Goal: Information Seeking & Learning: Learn about a topic

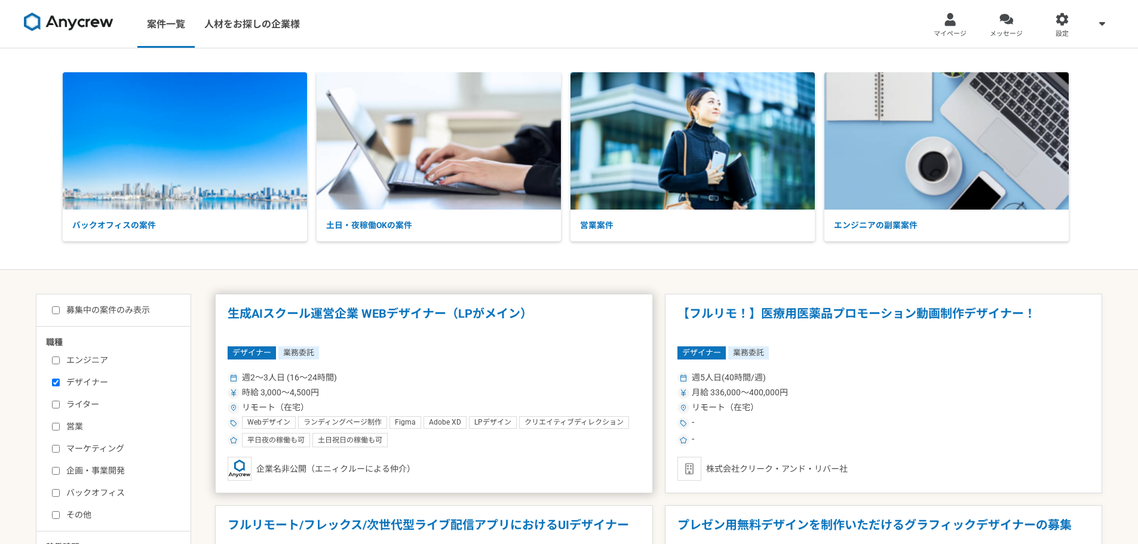
drag, startPoint x: 0, startPoint y: 0, endPoint x: 519, endPoint y: 378, distance: 642.1
click at [519, 378] on div "週2〜3人日 (16〜24時間)" at bounding box center [434, 377] width 413 height 13
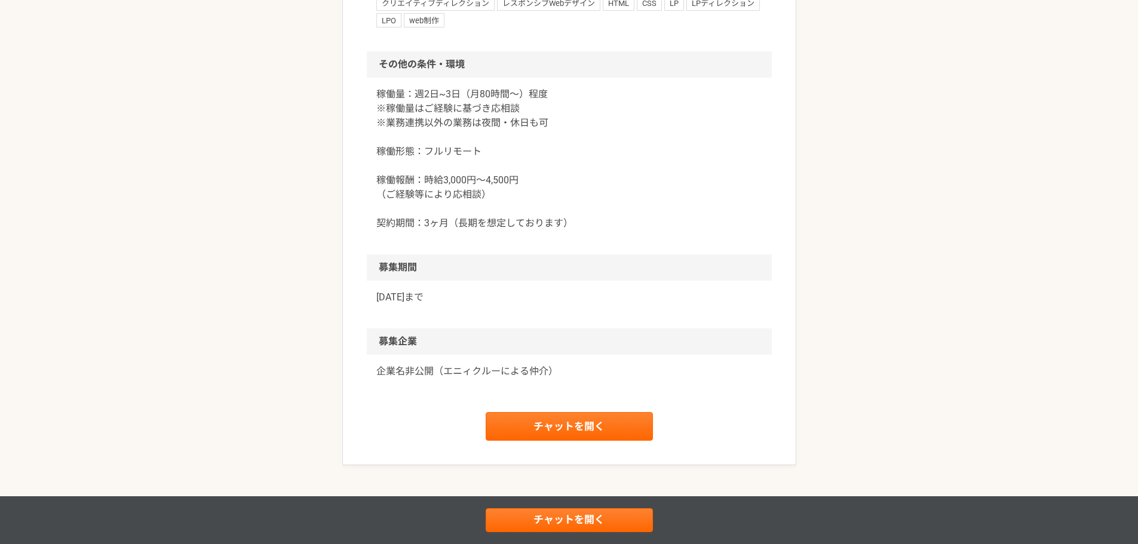
scroll to position [1267, 0]
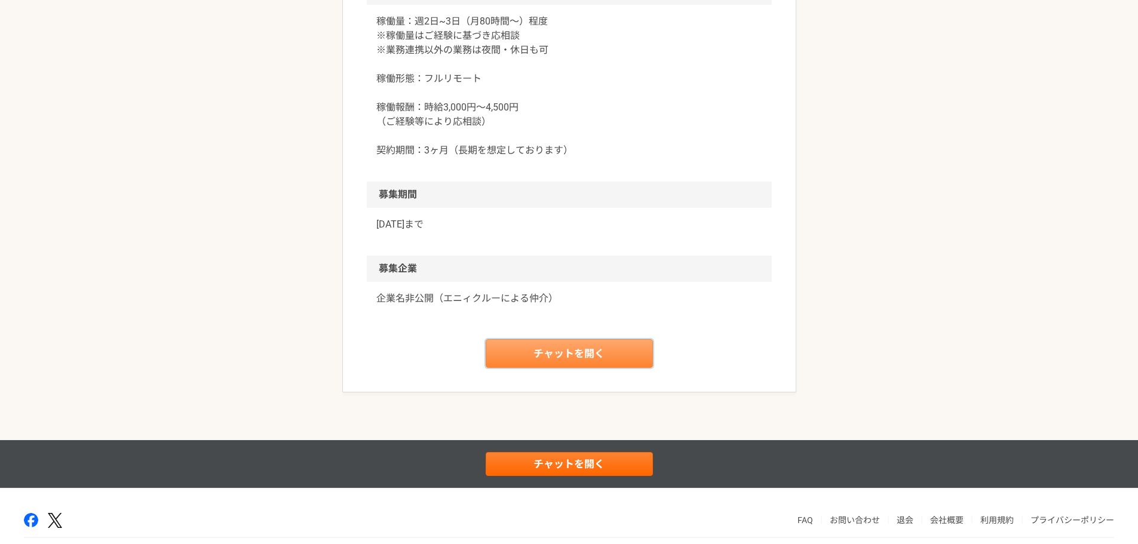
click at [603, 358] on link "チャットを開く" at bounding box center [569, 353] width 167 height 29
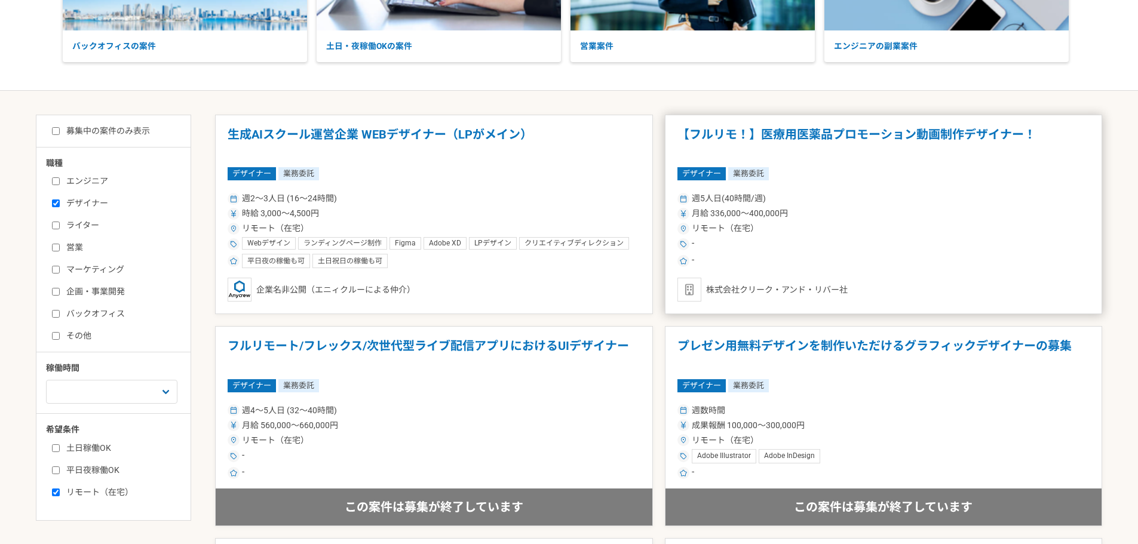
scroll to position [299, 0]
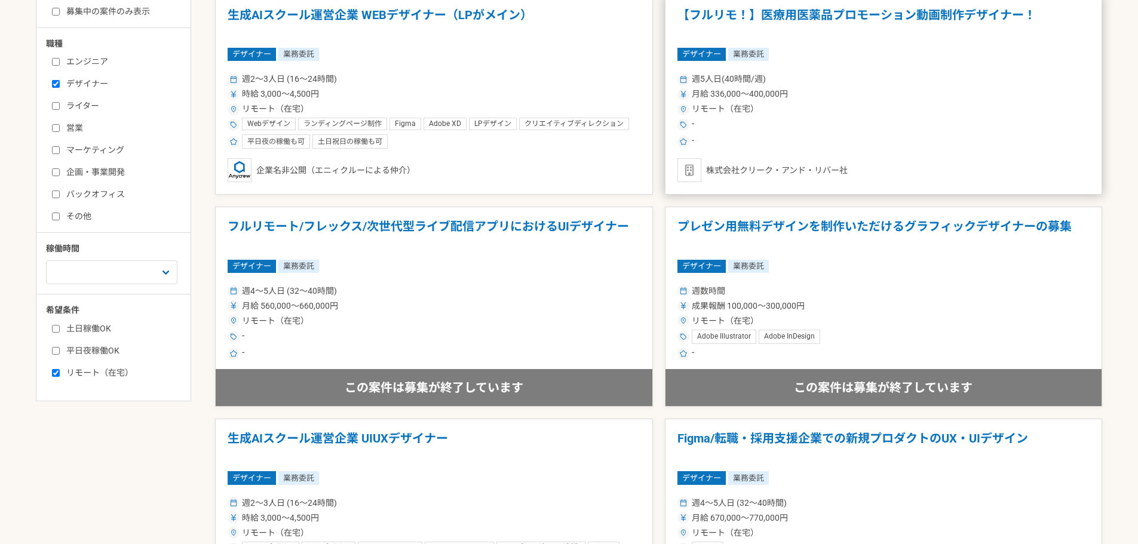
click at [999, 314] on div "週数時間 成果報酬 100,000〜300,000円 リモート（在宅） Adobe Illustrator Adobe InDesign -" at bounding box center [883, 321] width 413 height 78
